Goal: Transaction & Acquisition: Register for event/course

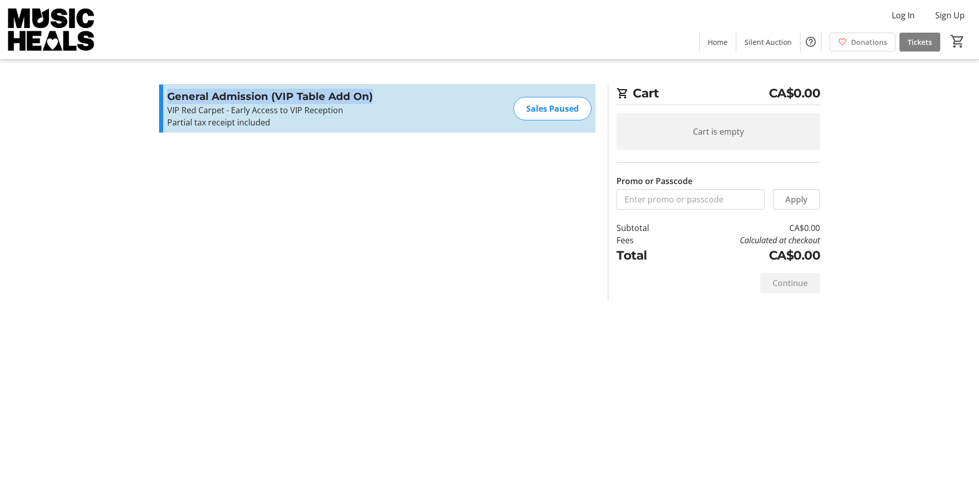
drag, startPoint x: 166, startPoint y: 96, endPoint x: 389, endPoint y: 103, distance: 223.4
click at [389, 103] on div "General Admission (VIP Table Add On) VIP Red Carpet - Early Access to VIP Recep…" at bounding box center [377, 109] width 436 height 48
click at [482, 112] on div "General Admission (VIP Table Add On) VIP Red Carpet - Early Access to VIP Recep…" at bounding box center [377, 109] width 436 height 48
click at [754, 199] on input "Promo or Passcode" at bounding box center [690, 199] width 148 height 20
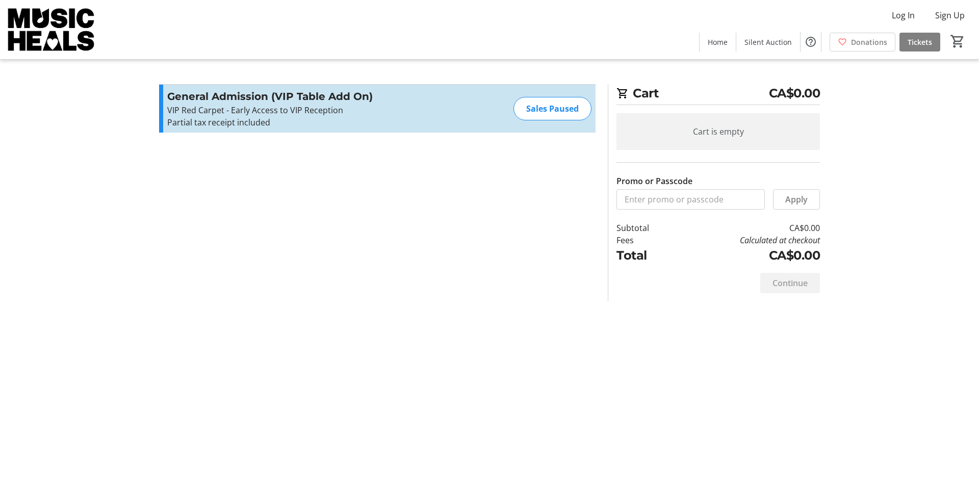
click at [319, 109] on p "VIP Red Carpet - Early Access to VIP Reception" at bounding box center [278, 110] width 223 height 12
